Goal: Find specific page/section: Find specific page/section

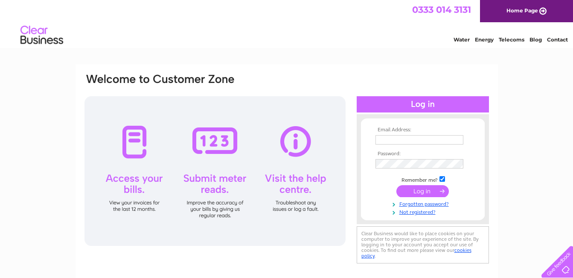
click at [385, 140] on input "text" at bounding box center [420, 139] width 88 height 9
type input "[EMAIL_ADDRESS][DOMAIN_NAME]"
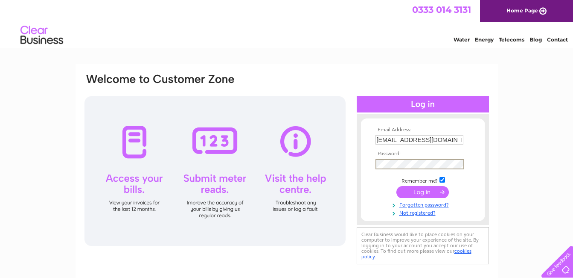
click at [415, 188] on input "submit" at bounding box center [423, 192] width 53 height 12
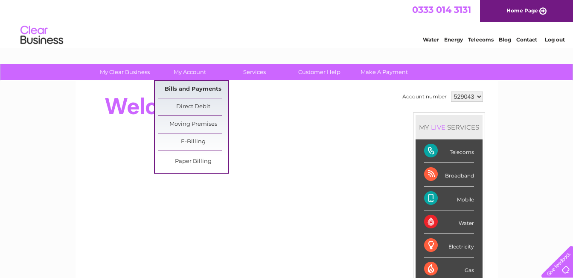
click at [181, 87] on link "Bills and Payments" at bounding box center [193, 89] width 70 height 17
click at [182, 90] on link "Bills and Payments" at bounding box center [193, 89] width 70 height 17
click at [184, 88] on link "Bills and Payments" at bounding box center [193, 89] width 70 height 17
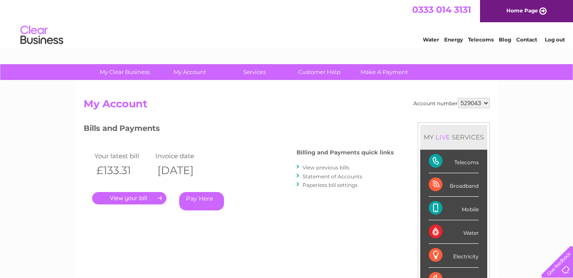
click at [133, 196] on link "." at bounding box center [129, 198] width 74 height 12
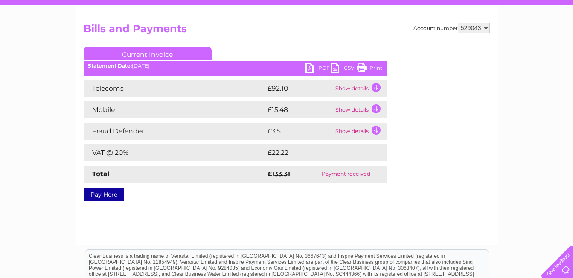
scroll to position [85, 0]
